Goal: Task Accomplishment & Management: Contribute content

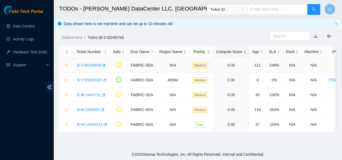
click at [86, 63] on link "B-V-5OU05X8" at bounding box center [89, 65] width 24 height 4
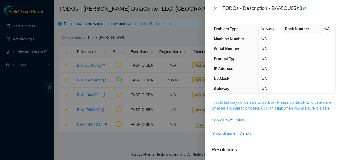
click at [232, 108] on link "This ticket may not be safe to work on. Please contact NIE to determine whether…" at bounding box center [272, 105] width 120 height 10
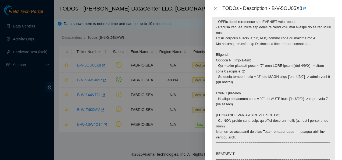
scroll to position [215, 0]
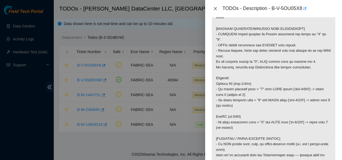
click at [215, 8] on icon "close" at bounding box center [215, 8] width 3 height 3
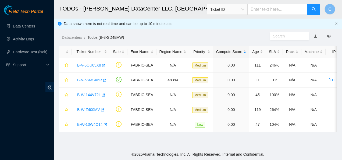
scroll to position [158, 0]
click at [94, 64] on link "B-V-5OU05X8" at bounding box center [89, 65] width 24 height 4
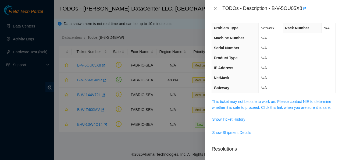
scroll to position [1, 0]
click at [259, 103] on link "This ticket may not be safe to work on. Please contact NIE to determine whether…" at bounding box center [272, 104] width 120 height 10
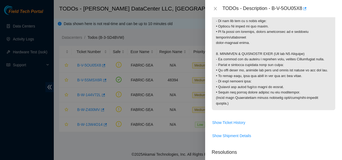
scroll to position [613, 0]
click at [232, 125] on span "Show Ticket History" at bounding box center [228, 122] width 33 height 6
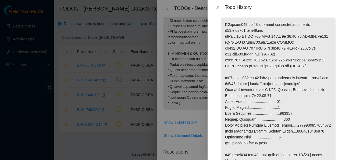
scroll to position [772, 0]
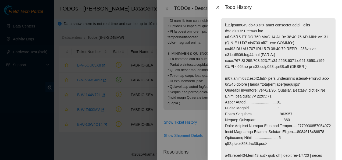
click at [218, 7] on icon "close" at bounding box center [218, 7] width 4 height 4
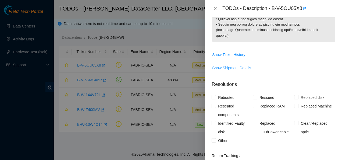
scroll to position [678, 0]
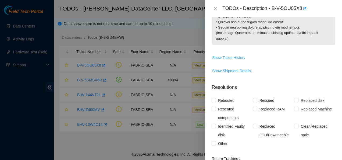
click at [226, 61] on span "Show Ticket History" at bounding box center [228, 58] width 33 height 6
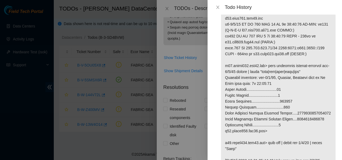
scroll to position [784, 0]
click at [36, 79] on div at bounding box center [171, 80] width 342 height 160
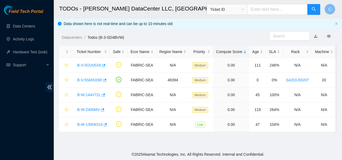
click at [288, 144] on main "TODOs - Sabey DataCenter LLC, Tukwila, WA Ticket ID C Data shown here is not re…" at bounding box center [198, 74] width 289 height 149
click at [175, 143] on main "TODOs - Sabey DataCenter LLC, Tukwila, WA Ticket ID C Data shown here is not re…" at bounding box center [198, 74] width 289 height 149
click at [44, 124] on div "Field Tech Portal Data Centers Activity Logs Hardware Test (isok) Support" at bounding box center [27, 82] width 54 height 155
click at [24, 39] on link "Activity Logs" at bounding box center [23, 39] width 21 height 4
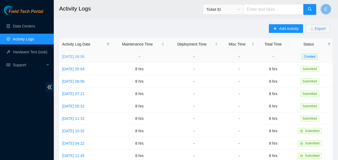
click at [85, 55] on link "Thu, 09 Oct 2025 06:06" at bounding box center [73, 56] width 22 height 4
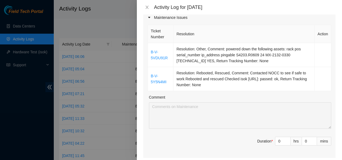
scroll to position [77, 0]
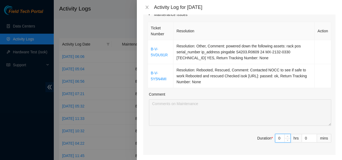
click at [277, 138] on input "0" at bounding box center [283, 138] width 15 height 8
type input "8"
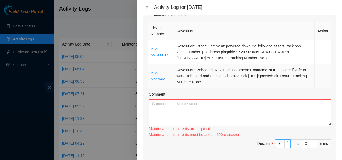
type input "8"
drag, startPoint x: 216, startPoint y: 81, endPoint x: 150, endPoint y: 49, distance: 73.4
click at [150, 49] on tbody "B-V-5VDU91R Resolution: Other, Comment: powered down the following assets: rack…" at bounding box center [240, 64] width 184 height 48
copy tbody "B-V-5VDU91R Resolution: Other, Comment: powered down the following assets: rack…"
click at [155, 110] on textarea "Comment" at bounding box center [240, 112] width 183 height 26
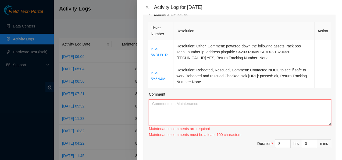
paste textarea "B-V-5VDU91R Resolution: Other, Comment: powered down the following assets: rack…"
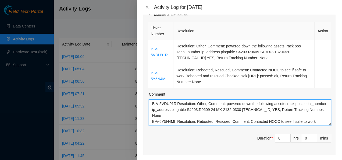
scroll to position [0, 0]
click at [176, 104] on textarea "B-V-5VDU91R Resolution: Other, Comment: powered down the following assets: rack…" at bounding box center [240, 112] width 183 height 26
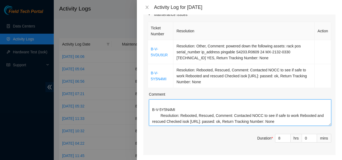
scroll to position [34, 0]
paste textarea "Went thru and clean in S4203 suite along with going thru and checking that all …"
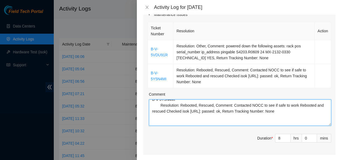
scroll to position [46, 0]
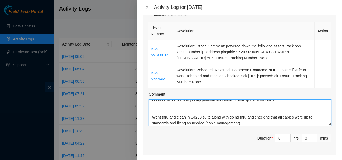
click at [154, 111] on textarea "B-V-5VDU91R Resolution: Other, Comment: powered down the following assets: rack…" at bounding box center [240, 112] width 183 height 26
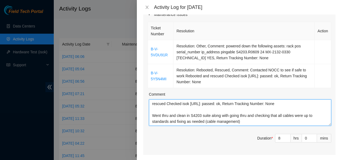
scroll to position [41, 0]
click at [210, 115] on textarea "B-V-5VDU91R Resolution: Other, Comment: powered down the following assets: rack…" at bounding box center [240, 112] width 183 height 26
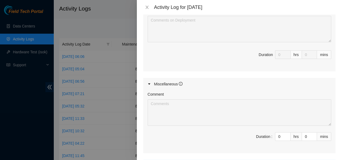
scroll to position [323, 0]
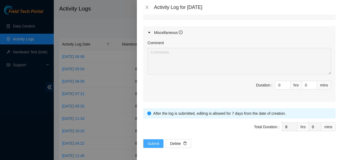
type textarea "B-V-5VDU91R Resolution: Other, Comment: powered down the following assets: rack…"
click at [149, 143] on span "Submit" at bounding box center [154, 144] width 12 height 6
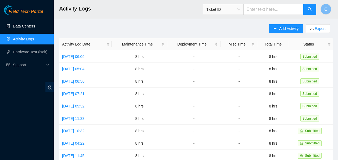
click at [29, 25] on link "Data Centers" at bounding box center [24, 26] width 22 height 4
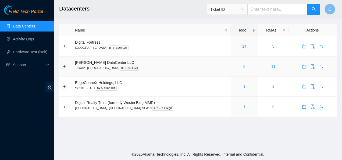
click at [244, 66] on link "5" at bounding box center [245, 66] width 2 height 4
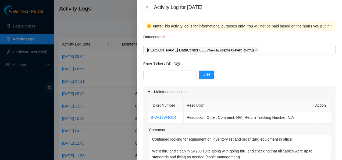
scroll to position [19, 0]
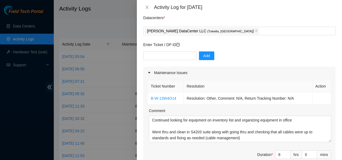
click at [234, 57] on div "Add" at bounding box center [239, 58] width 192 height 15
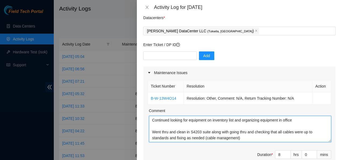
drag, startPoint x: 152, startPoint y: 132, endPoint x: 239, endPoint y: 138, distance: 87.4
click at [239, 138] on textarea "Continued looking for equipment on inventory list and organizing equipment in o…" at bounding box center [240, 129] width 183 height 26
click at [241, 138] on textarea "Continued looking for equipment on inventory list and organizing equipment in o…" at bounding box center [240, 129] width 183 height 26
drag, startPoint x: 241, startPoint y: 138, endPoint x: 144, endPoint y: 135, distance: 97.0
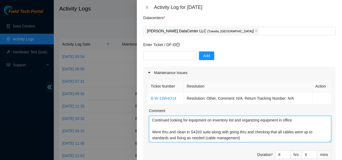
click at [144, 135] on div "Ticket Number Resolution Action B-W-13W4O14 Resolution: Other, Comment: N/A, Re…" at bounding box center [239, 125] width 192 height 92
click at [243, 139] on textarea "Continued looking for equipment on inventory list and organizing equipment in o…" at bounding box center [240, 129] width 183 height 26
drag, startPoint x: 243, startPoint y: 139, endPoint x: 155, endPoint y: 127, distance: 88.6
click at [155, 127] on textarea "Continued looking for equipment on inventory list and organizing equipment in o…" at bounding box center [240, 129] width 183 height 26
